Goal: Check status: Check status

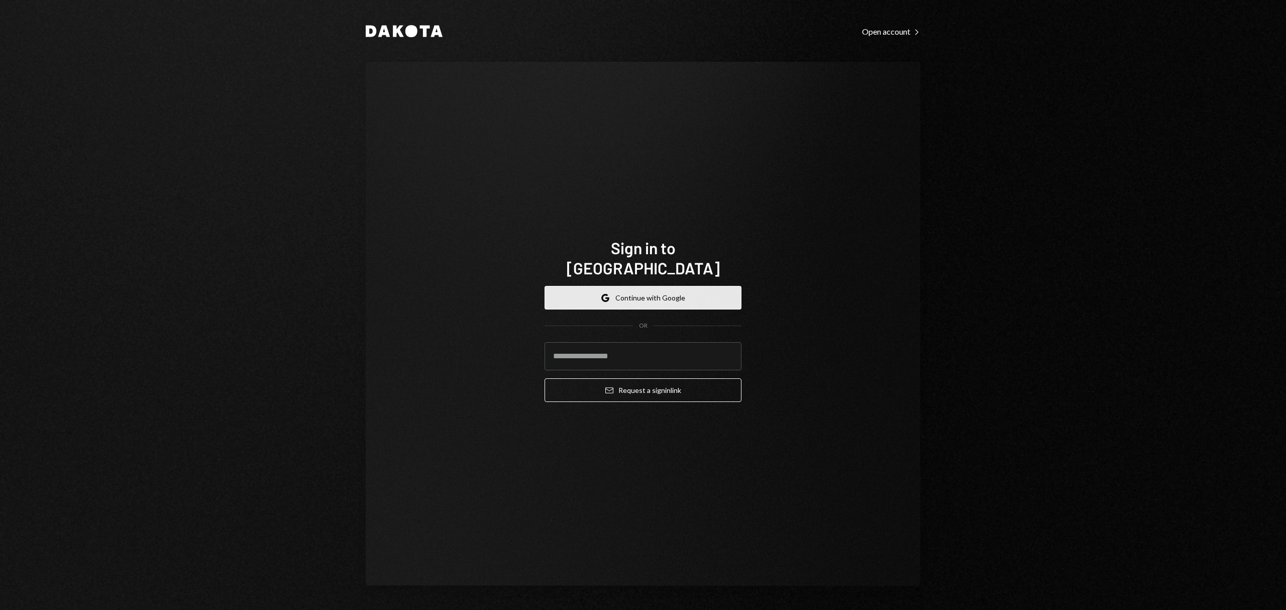
click at [605, 296] on button "Google Continue with Google" at bounding box center [643, 298] width 197 height 24
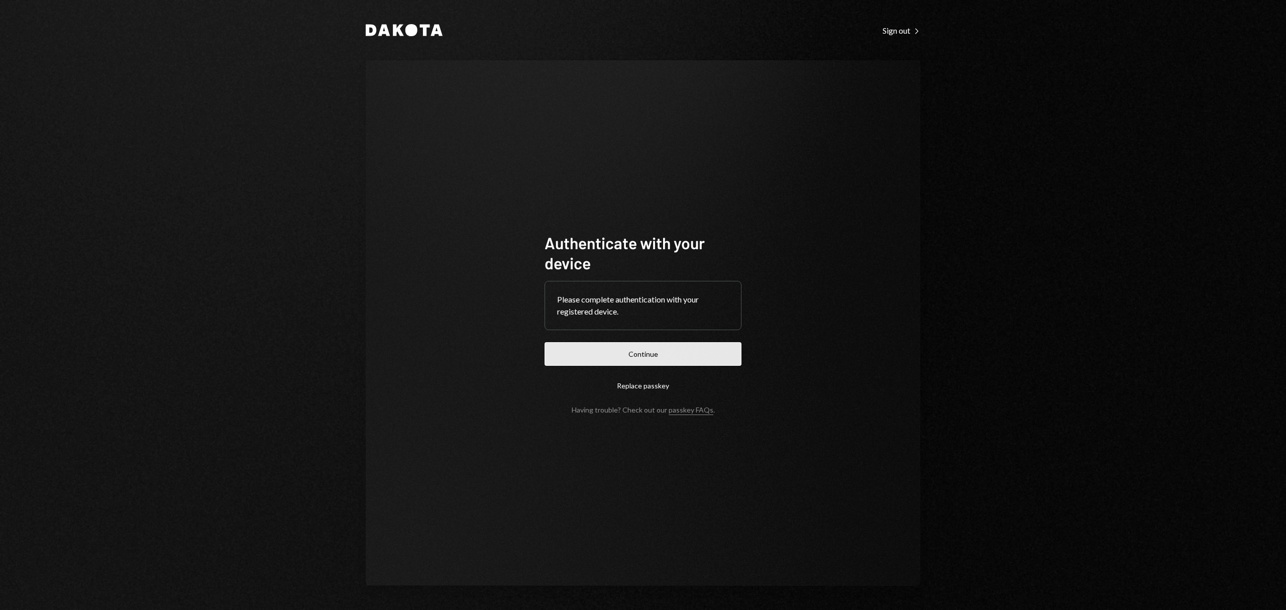
click at [632, 362] on button "Continue" at bounding box center [643, 354] width 197 height 24
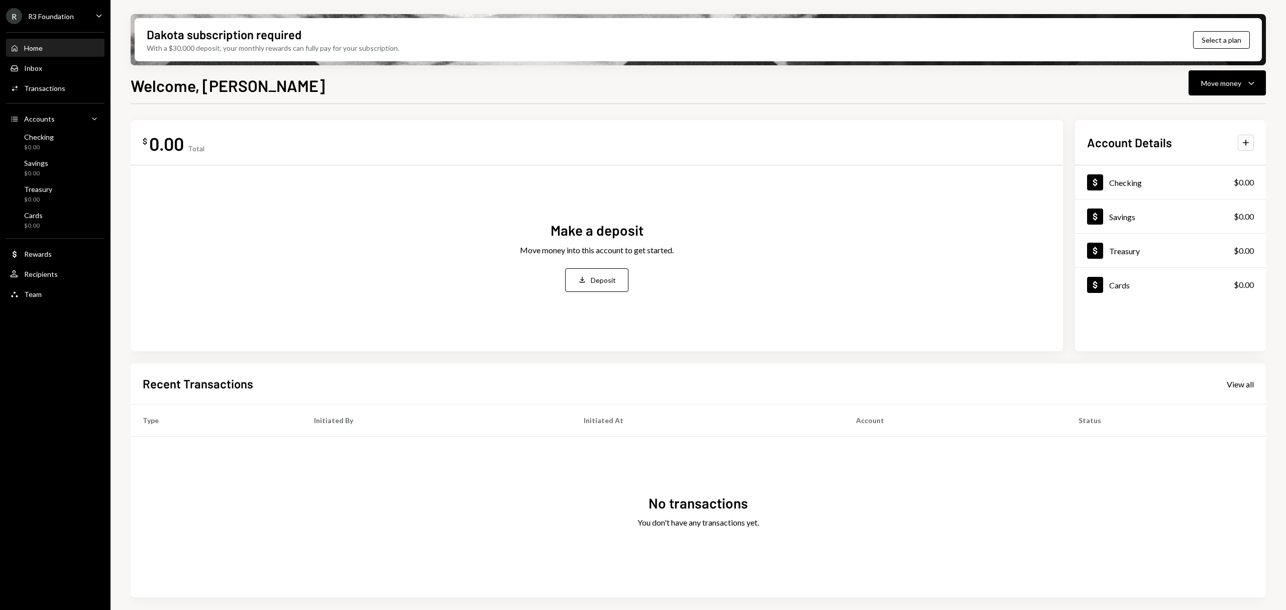
click at [53, 6] on ul "R R3 Foundation Caret Down Home Home Inbox Inbox Activities Transactions Accoun…" at bounding box center [55, 152] width 111 height 305
click at [55, 13] on div "R3 Foundation" at bounding box center [51, 16] width 46 height 9
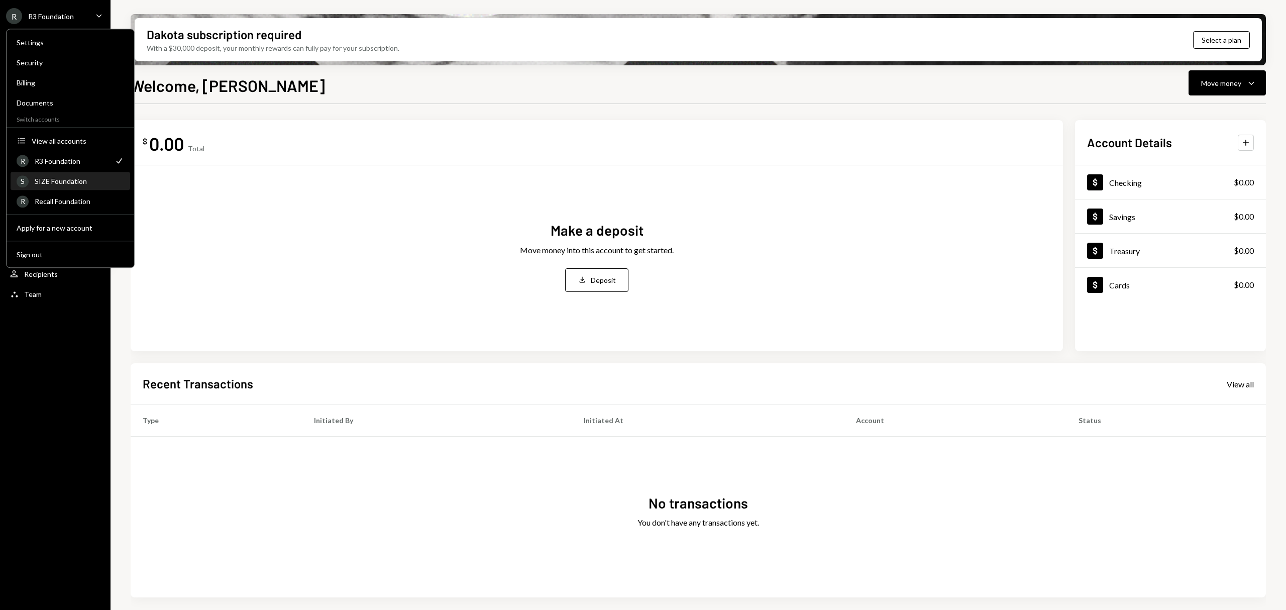
click at [67, 183] on div "SIZE Foundation" at bounding box center [79, 181] width 89 height 9
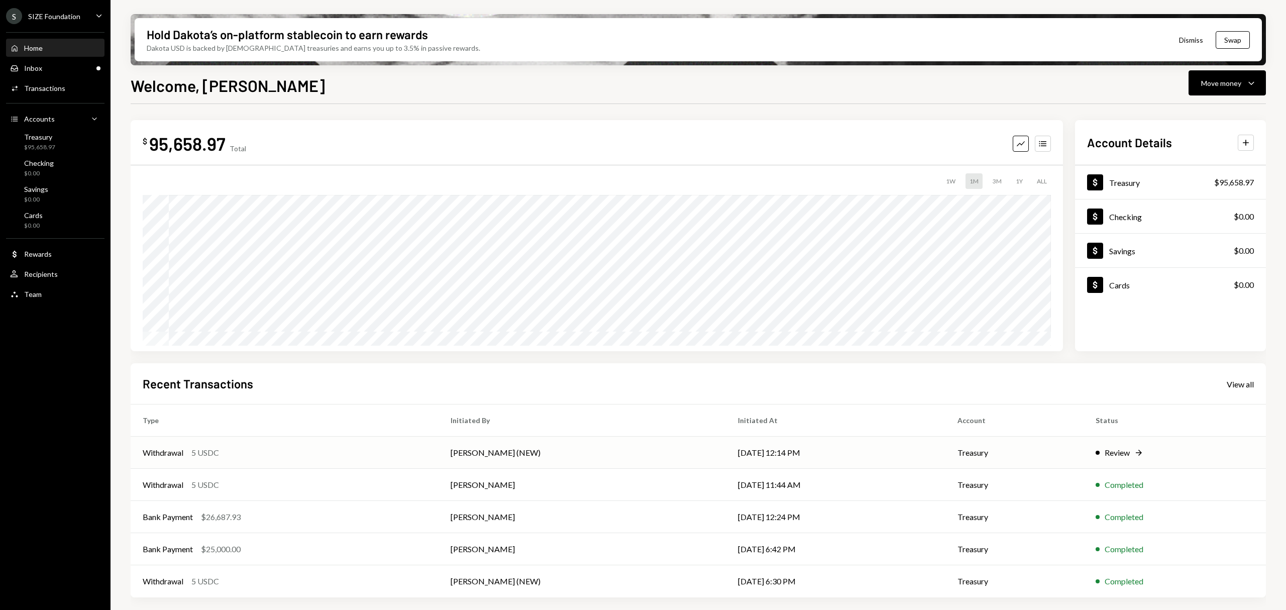
click at [1160, 456] on div "Review Right Arrow" at bounding box center [1175, 453] width 158 height 12
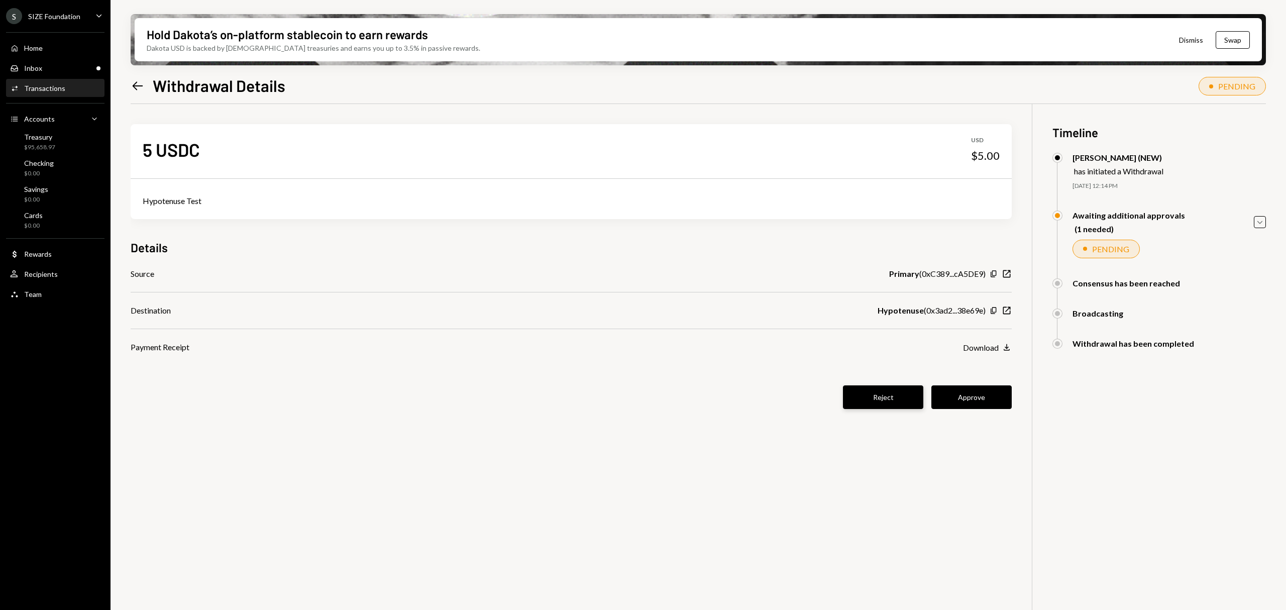
click at [891, 402] on button "Reject" at bounding box center [883, 397] width 80 height 24
